Goal: Browse casually: Explore the website without a specific task or goal

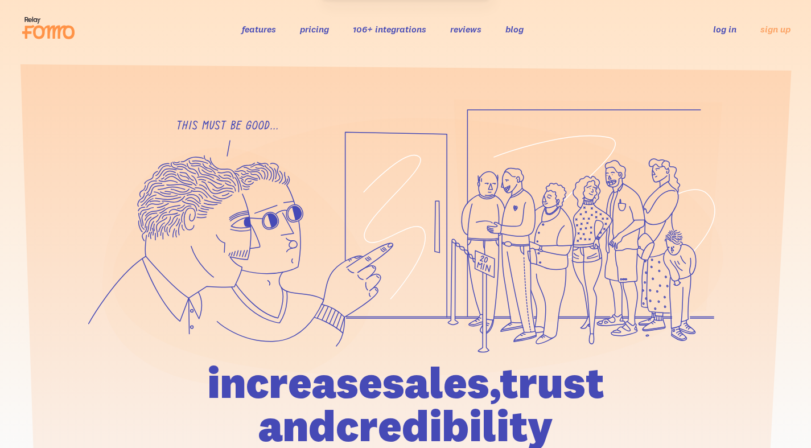
click at [477, 361] on h1 "increase sales, trust and credibility" at bounding box center [405, 404] width 527 height 87
click at [418, 361] on h1 "increase sales, trust and credibility" at bounding box center [405, 404] width 527 height 87
click at [377, 338] on icon at bounding box center [418, 247] width 610 height 258
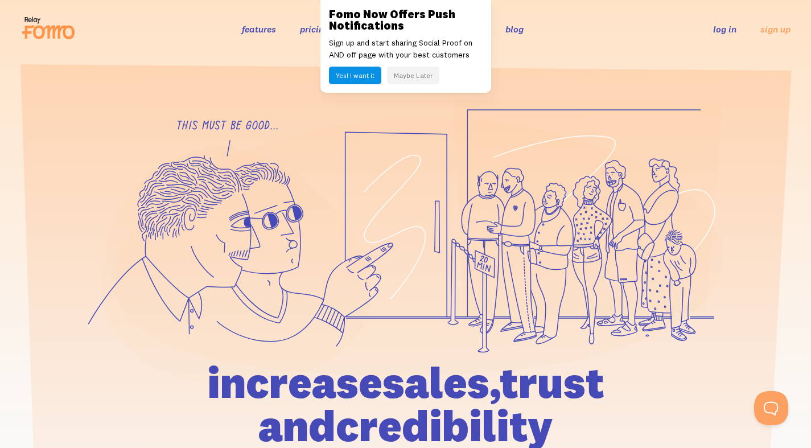
click at [208, 361] on h1 "increase sales, trust and credibility" at bounding box center [405, 404] width 527 height 87
click at [212, 93] on section at bounding box center [405, 305] width 811 height 495
click at [286, 248] on icon at bounding box center [236, 266] width 269 height 238
click at [375, 261] on icon at bounding box center [369, 257] width 46 height 29
click at [549, 110] on icon at bounding box center [583, 157] width 233 height 94
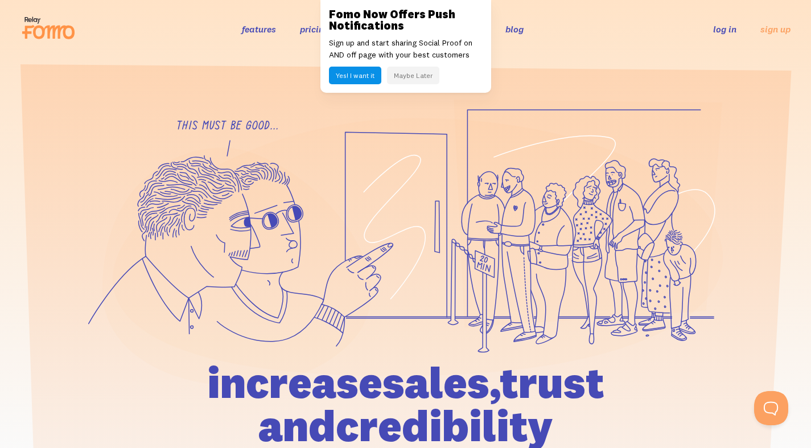
click at [251, 325] on icon at bounding box center [236, 266] width 269 height 238
click at [449, 201] on icon at bounding box center [418, 247] width 610 height 258
click at [227, 217] on icon at bounding box center [236, 266] width 269 height 238
click at [361, 282] on icon at bounding box center [236, 266] width 269 height 238
click at [133, 318] on icon at bounding box center [236, 266] width 269 height 238
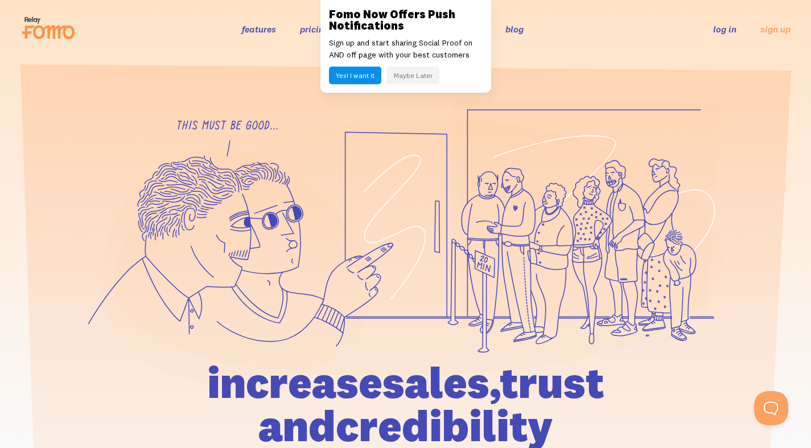
click at [387, 250] on icon at bounding box center [418, 247] width 610 height 258
click at [407, 265] on icon at bounding box center [418, 247] width 610 height 258
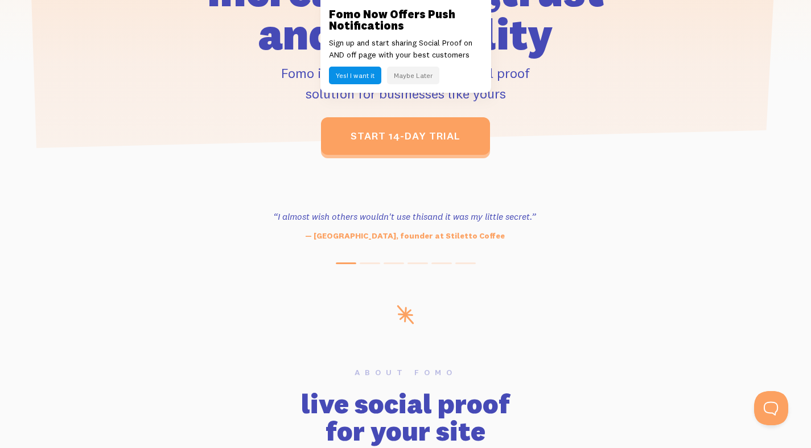
click at [571, 210] on div "“I almost wish others wouldn't use this and it was my little secret.” — [GEOGRA…" at bounding box center [404, 226] width 649 height 32
click at [329, 421] on h2 "live social proof for your site" at bounding box center [405, 417] width 635 height 55
